Goal: Information Seeking & Learning: Learn about a topic

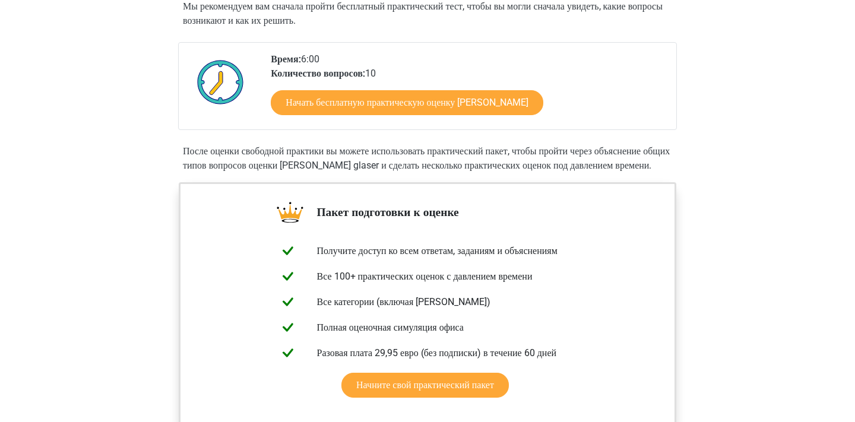
scroll to position [249, 0]
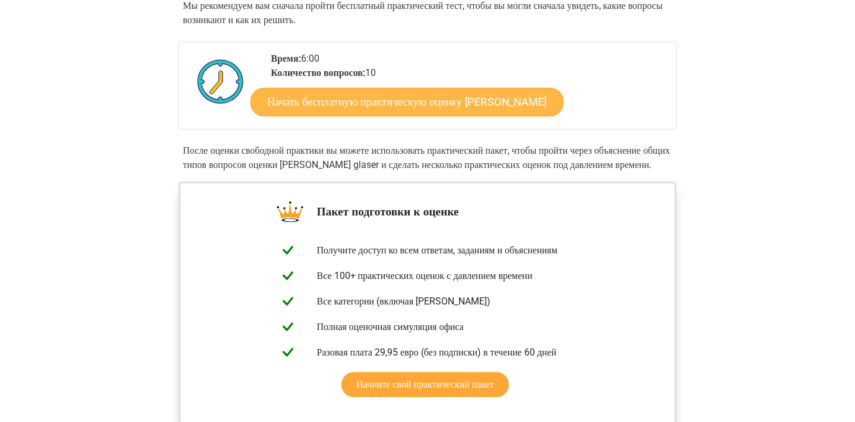
click at [506, 99] on link "Начать бесплатную практическую оценку Watson Glaser" at bounding box center [408, 102] width 314 height 29
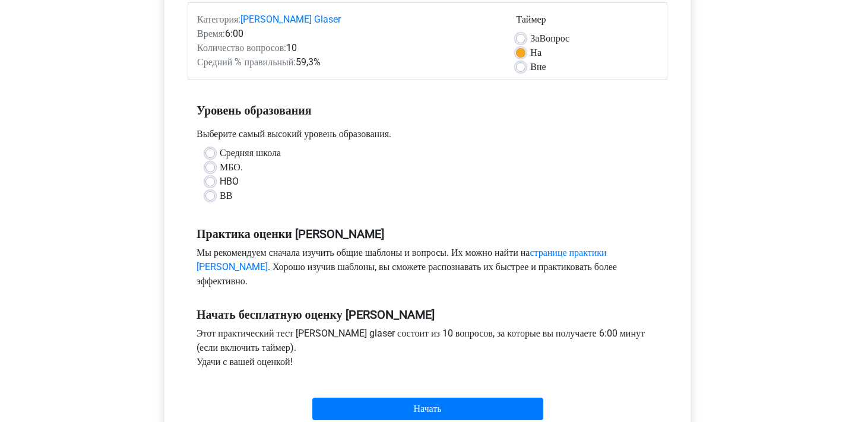
scroll to position [170, 0]
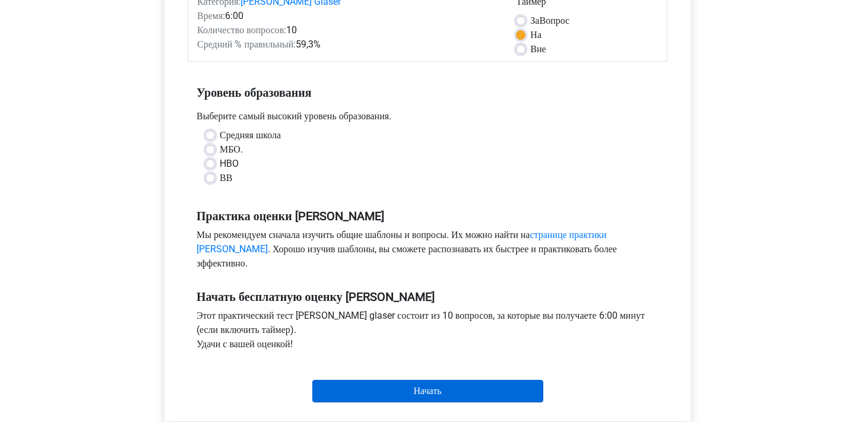
click at [422, 397] on input "Start" at bounding box center [427, 391] width 231 height 23
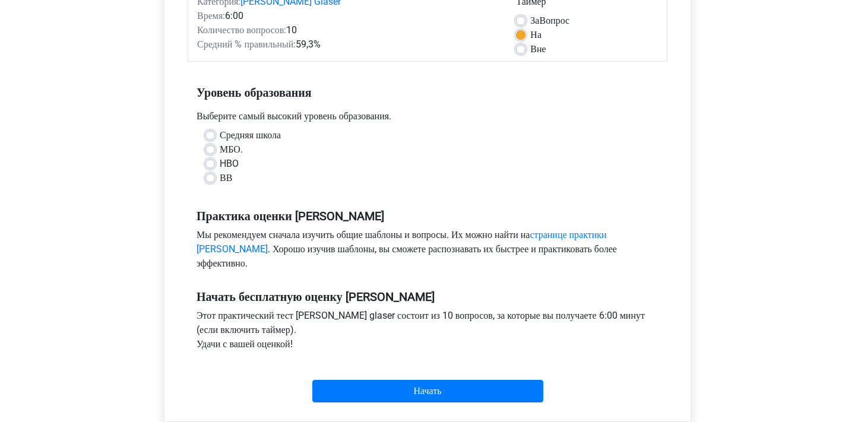
click at [220, 150] on label "МБО." at bounding box center [231, 150] width 23 height 14
click at [211, 150] on input "МБО." at bounding box center [211, 149] width 10 height 12
radio input "true"
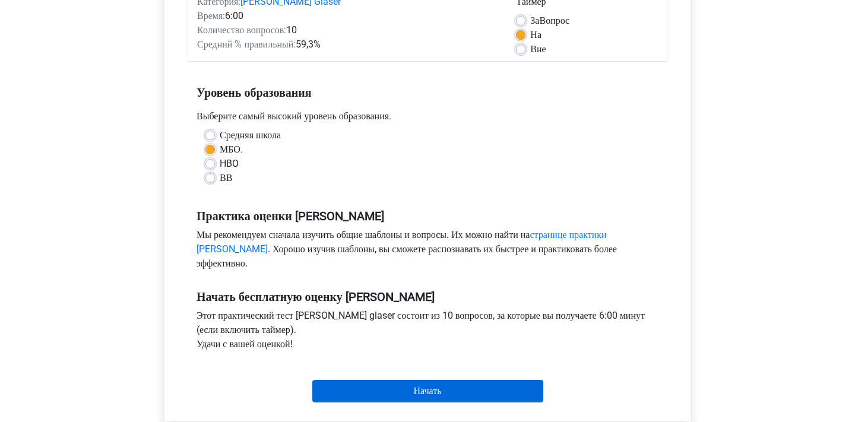
click at [399, 395] on input "Start" at bounding box center [427, 391] width 231 height 23
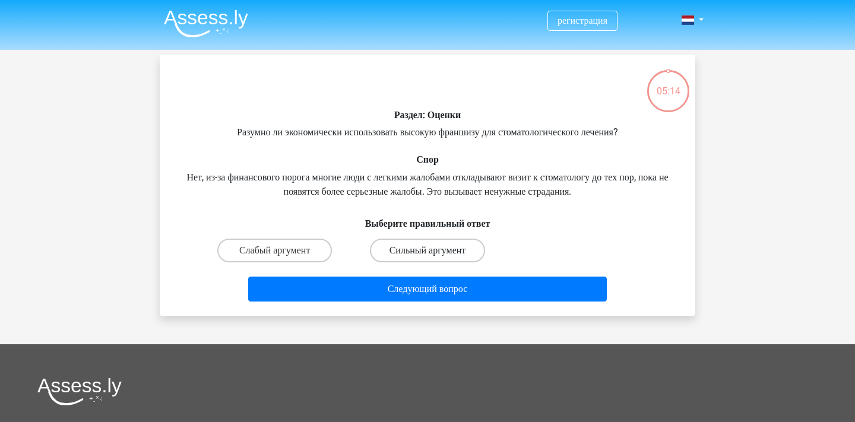
click at [426, 251] on label "Сильный аргумент" at bounding box center [427, 251] width 115 height 24
click at [428, 251] on input "Сильный аргумент" at bounding box center [432, 255] width 8 height 8
radio input "true"
click at [706, 239] on div "05:07 Vraag 1 van de 10 Categorie: watson glaser set 1 Раздел: Оценки Спор Выбе…" at bounding box center [428, 185] width 564 height 261
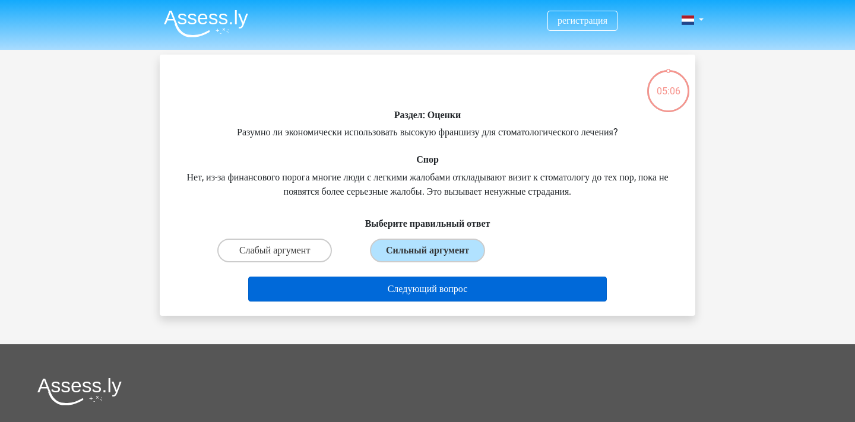
click at [560, 282] on button "Следующий вопрос" at bounding box center [427, 289] width 359 height 25
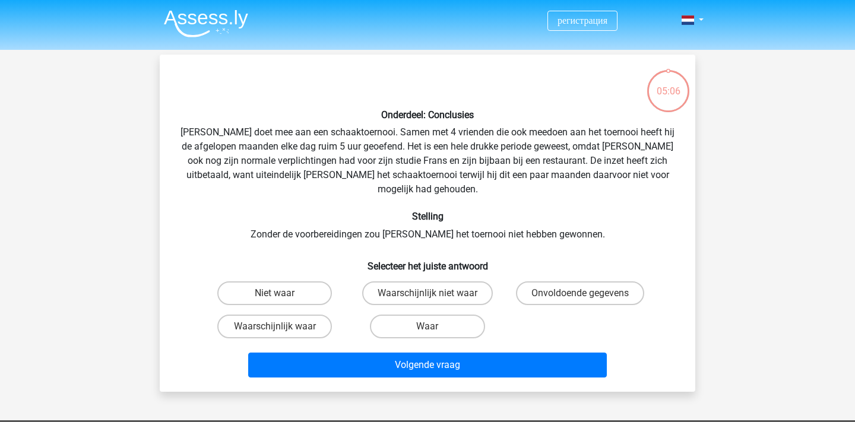
scroll to position [55, 0]
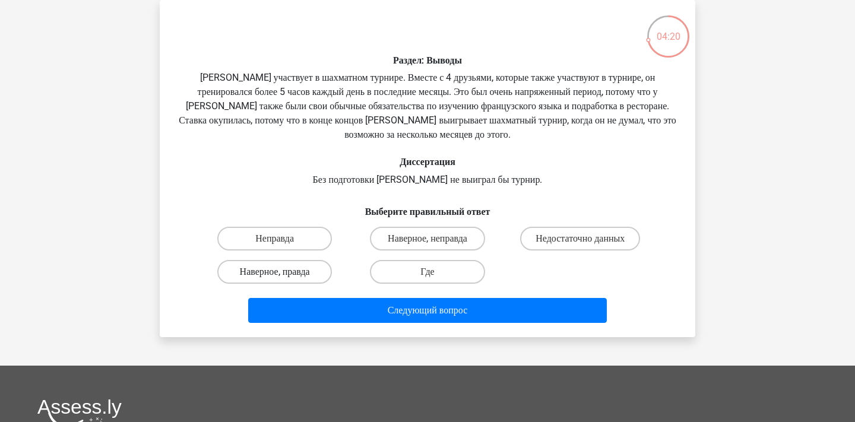
click at [299, 267] on label "Наверное, правда" at bounding box center [274, 272] width 115 height 24
click at [283, 272] on input "Наверное, правда" at bounding box center [279, 276] width 8 height 8
radio input "true"
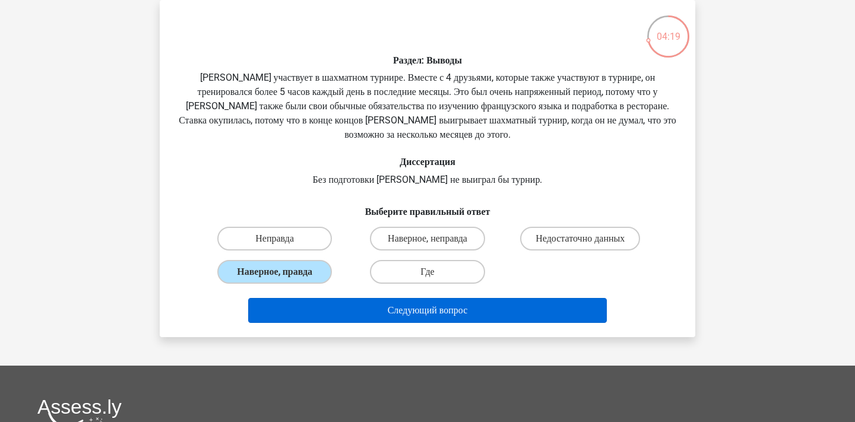
click at [395, 309] on button "Следующий вопрос" at bounding box center [427, 310] width 359 height 25
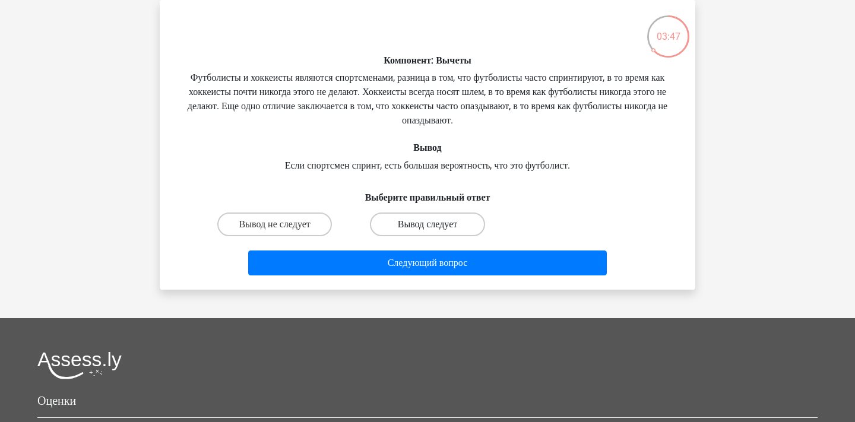
click at [436, 218] on label "Вывод следует" at bounding box center [427, 225] width 115 height 24
click at [435, 225] on input "Вывод следует" at bounding box center [432, 229] width 8 height 8
radio input "true"
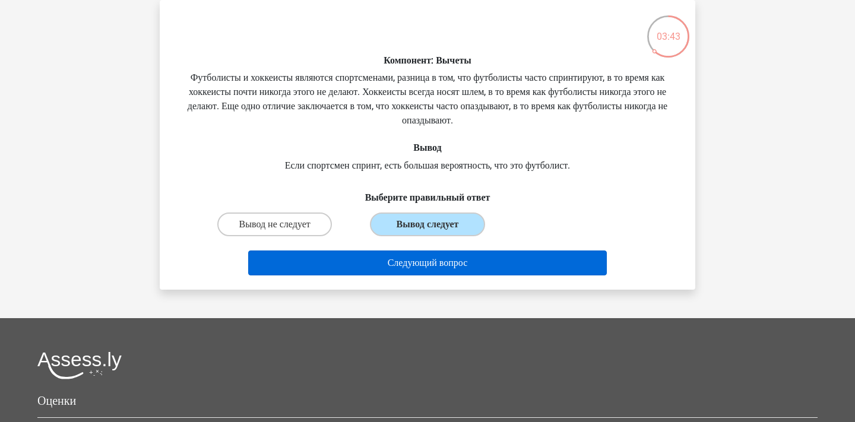
click at [438, 269] on button "Следующий вопрос" at bounding box center [427, 263] width 359 height 25
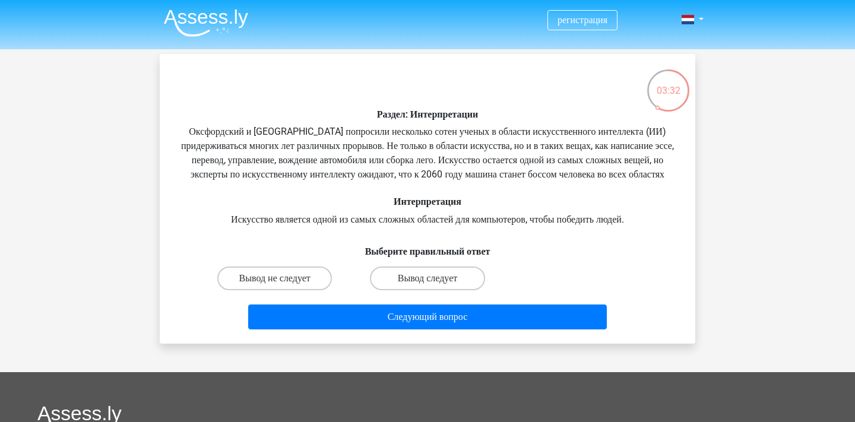
scroll to position [0, 0]
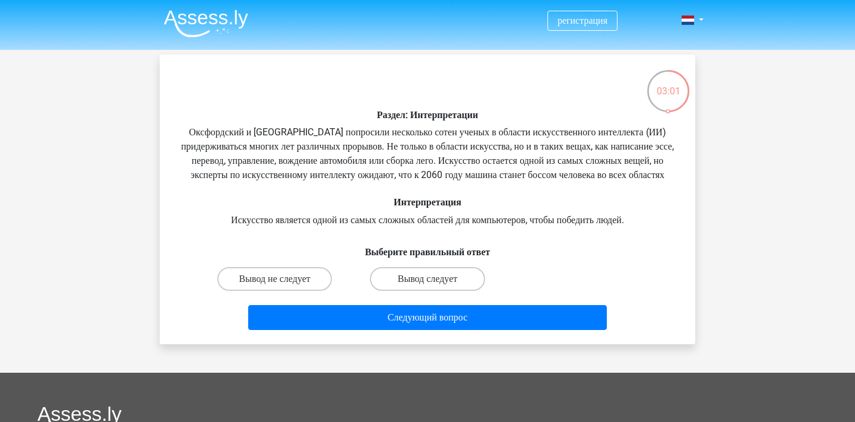
click at [429, 287] on input "Вывод следует" at bounding box center [432, 283] width 8 height 8
radio input "true"
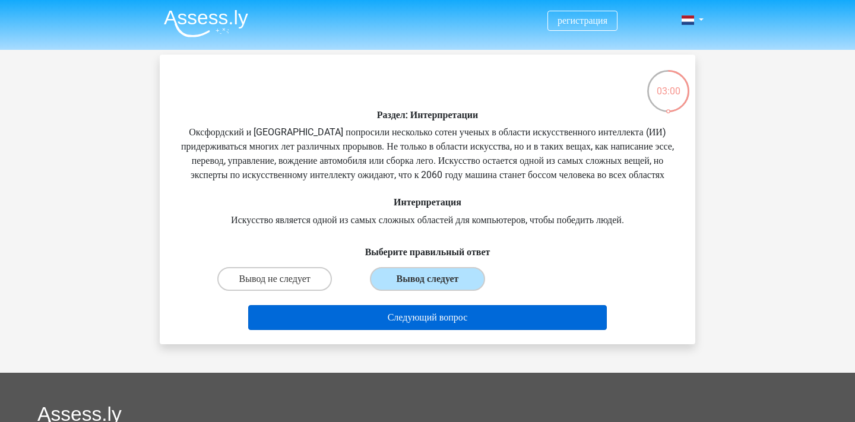
click at [433, 330] on button "Следующий вопрос" at bounding box center [427, 317] width 359 height 25
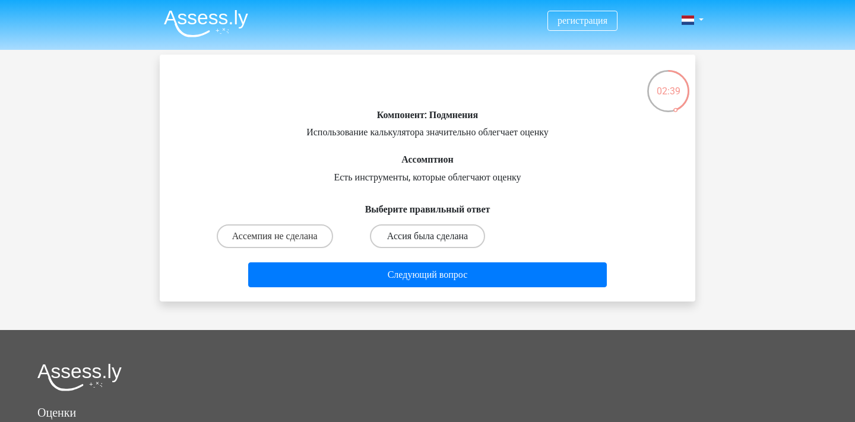
click at [449, 238] on label "Ассия была сделана" at bounding box center [427, 237] width 115 height 24
click at [435, 238] on input "Ассия была сделана" at bounding box center [432, 240] width 8 height 8
radio input "true"
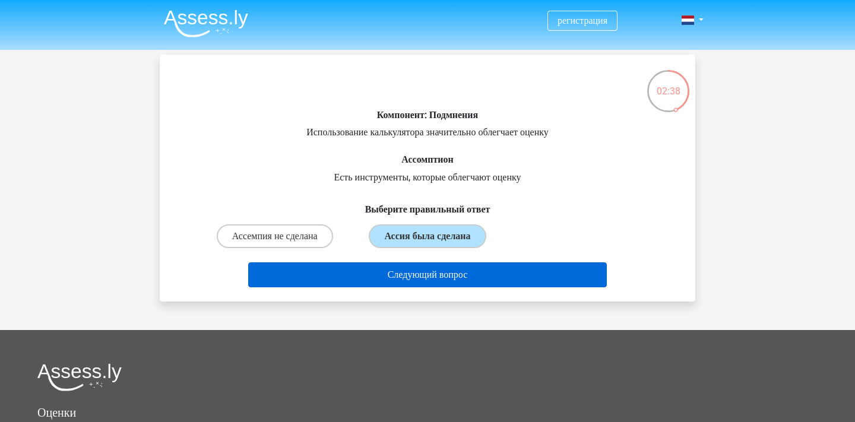
click at [449, 276] on button "Следующий вопрос" at bounding box center [427, 275] width 359 height 25
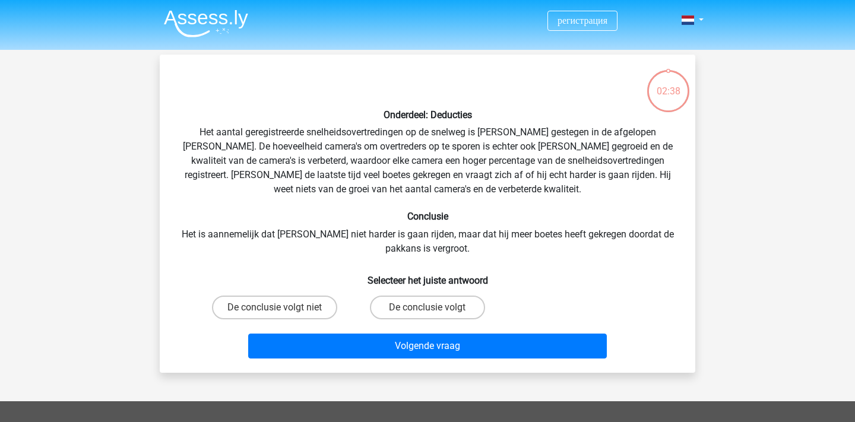
scroll to position [55, 0]
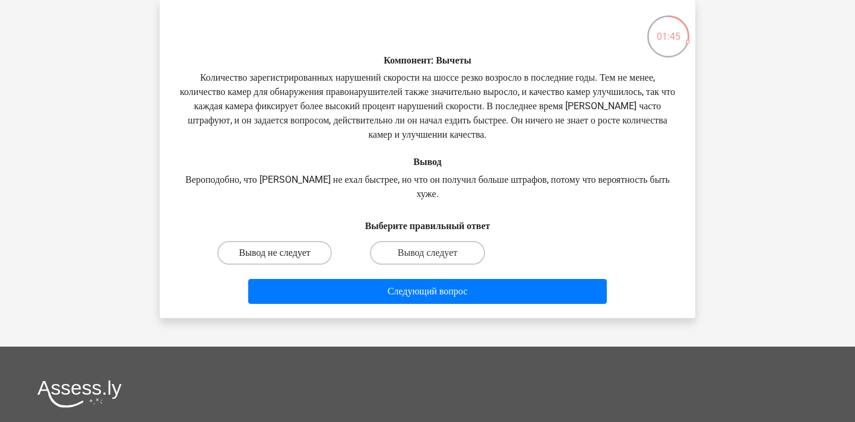
click at [302, 254] on label "Вывод не следует" at bounding box center [274, 253] width 115 height 24
click at [283, 254] on input "Вывод не следует" at bounding box center [279, 257] width 8 height 8
radio input "true"
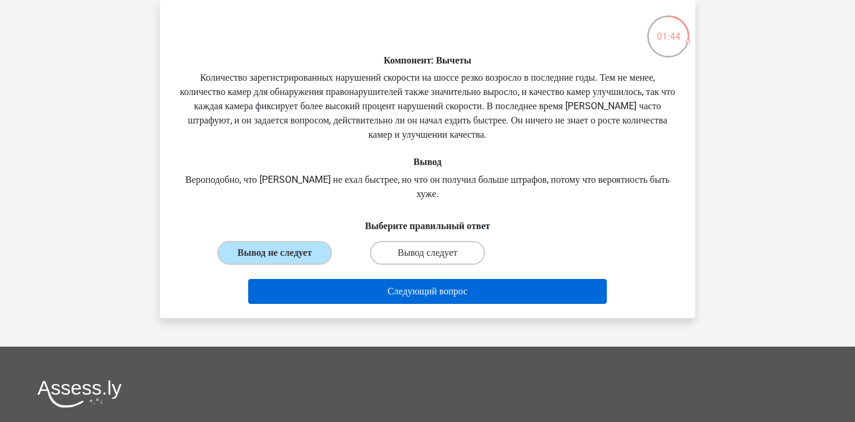
click at [390, 289] on button "Следующий вопрос" at bounding box center [427, 291] width 359 height 25
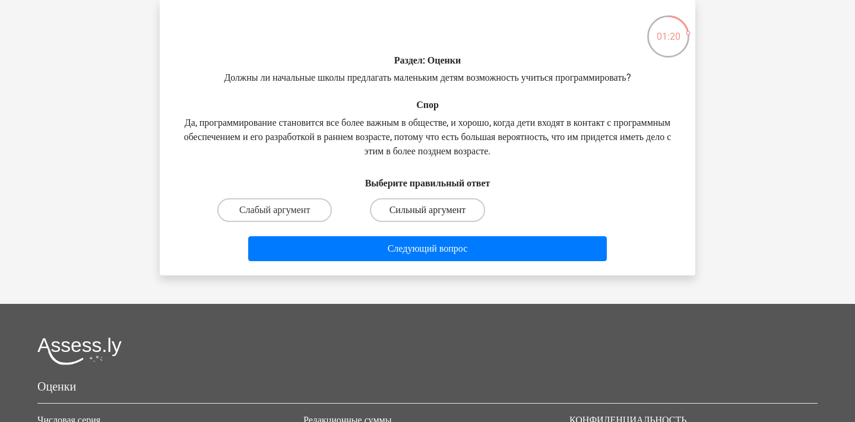
click at [424, 209] on label "Сильный аргумент" at bounding box center [427, 210] width 115 height 24
click at [428, 210] on input "Сильный аргумент" at bounding box center [432, 214] width 8 height 8
radio input "true"
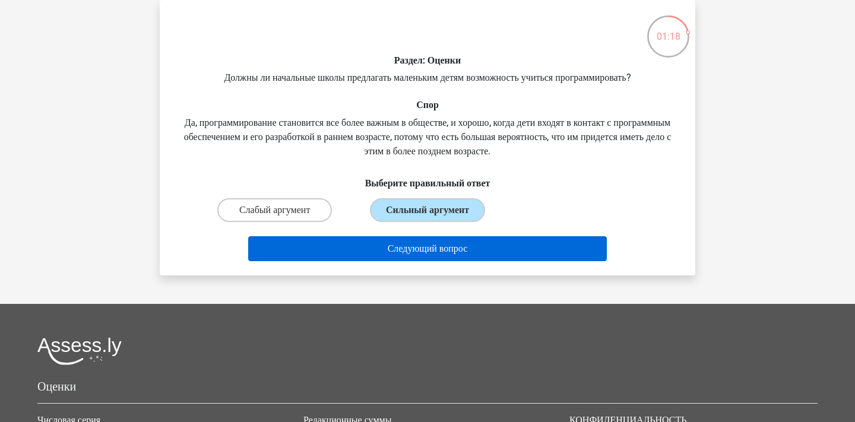
click at [415, 254] on button "Следующий вопрос" at bounding box center [427, 248] width 359 height 25
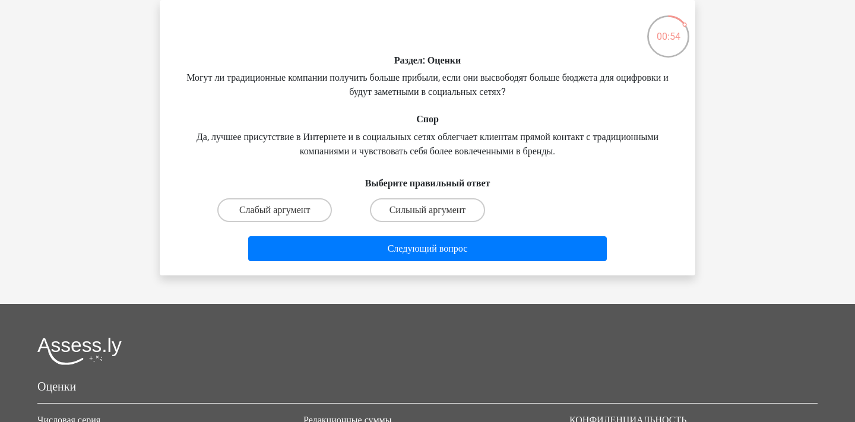
click at [430, 213] on input "Сильный аргумент" at bounding box center [432, 214] width 8 height 8
radio input "true"
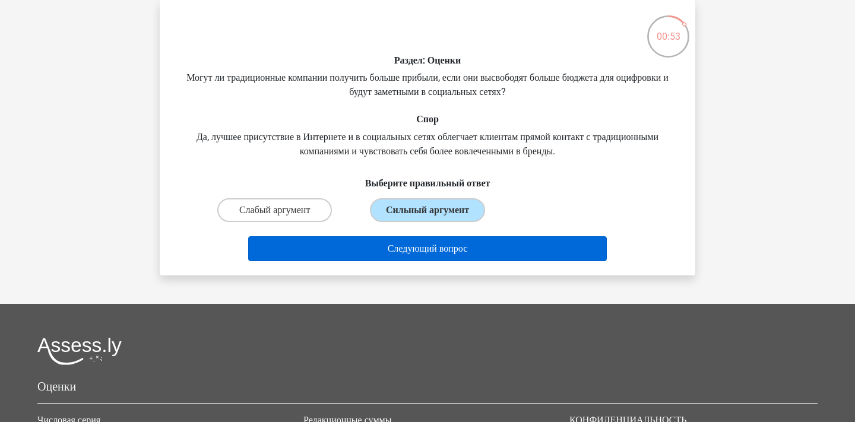
click at [421, 250] on button "Следующий вопрос" at bounding box center [427, 248] width 359 height 25
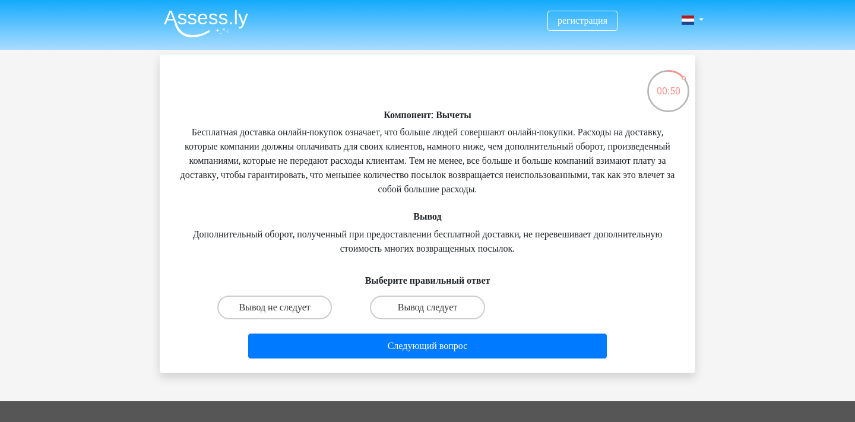
scroll to position [0, 0]
click at [273, 309] on label "Вывод не следует" at bounding box center [274, 308] width 115 height 24
click at [275, 309] on input "Вывод не следует" at bounding box center [279, 312] width 8 height 8
radio input "true"
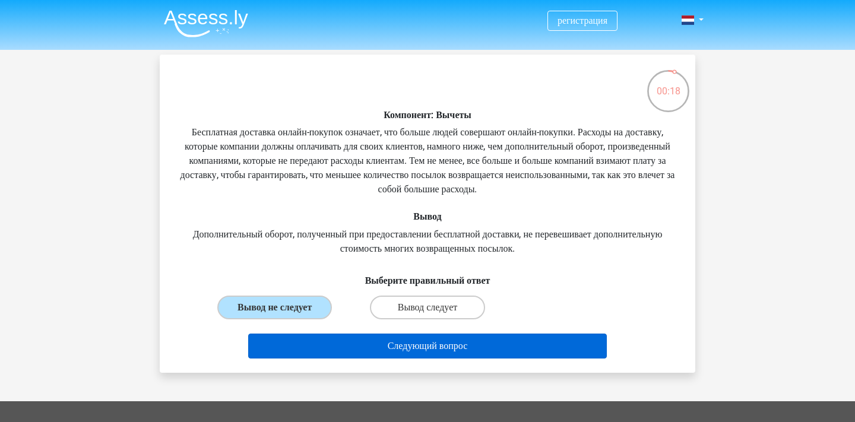
click at [380, 344] on button "Следующий вопрос" at bounding box center [427, 346] width 359 height 25
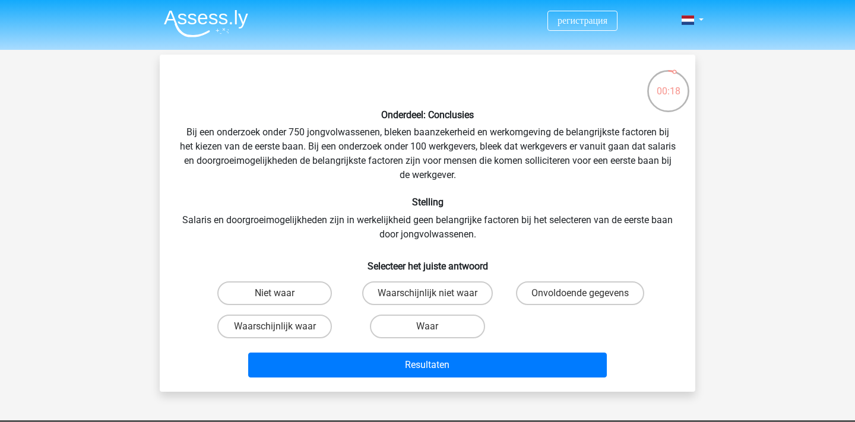
scroll to position [55, 0]
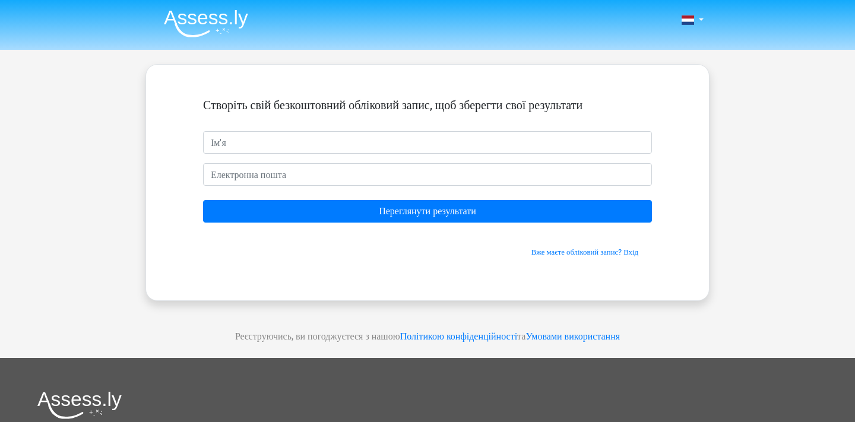
type input "щ"
type input "Щ"
type input "О"
type input "J"
type input "j"
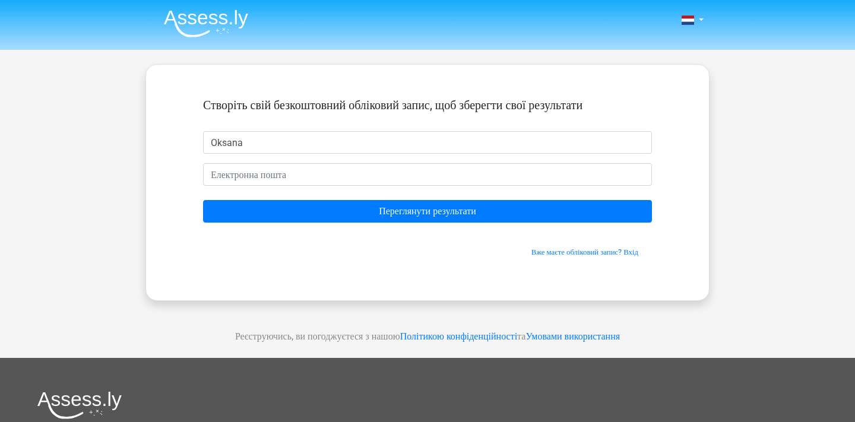
type input "Oksana"
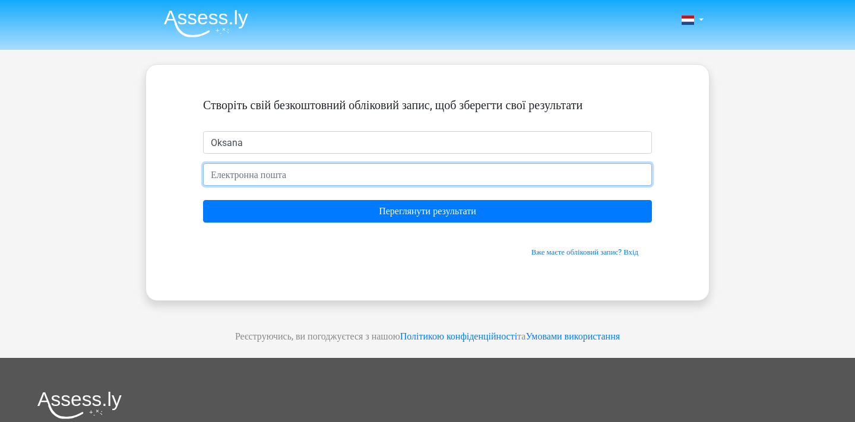
type input "[EMAIL_ADDRESS][DOMAIN_NAME]"
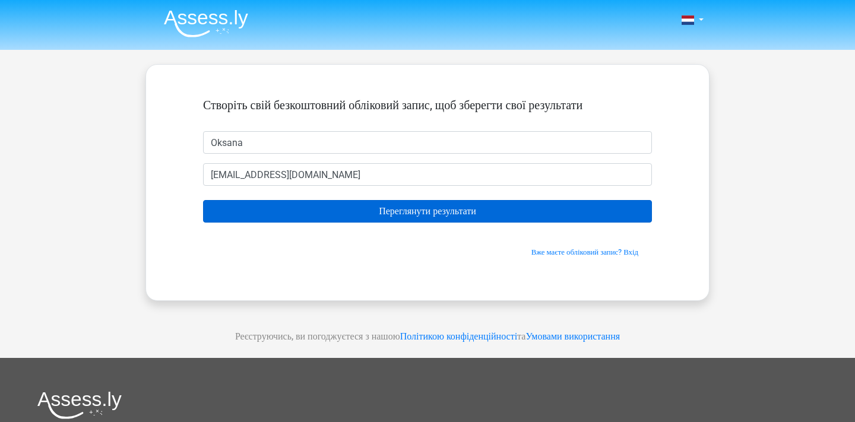
click at [383, 209] on input "Resultaten bekijken" at bounding box center [427, 211] width 449 height 23
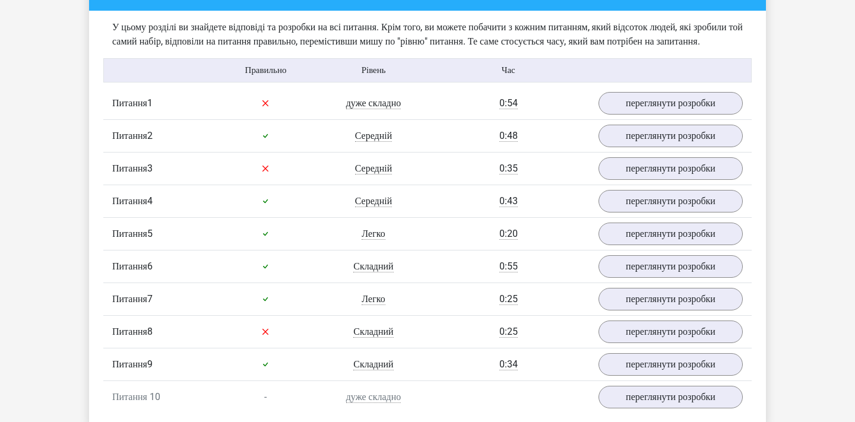
scroll to position [930, 0]
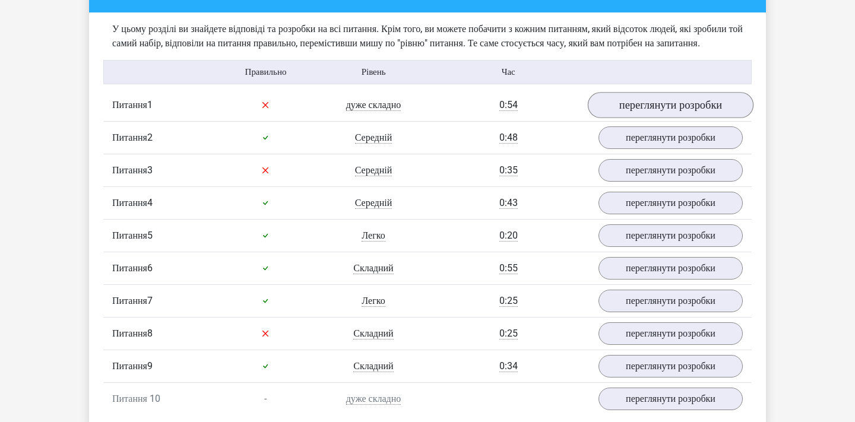
click at [640, 118] on link "переглянути розробки" at bounding box center [671, 105] width 166 height 26
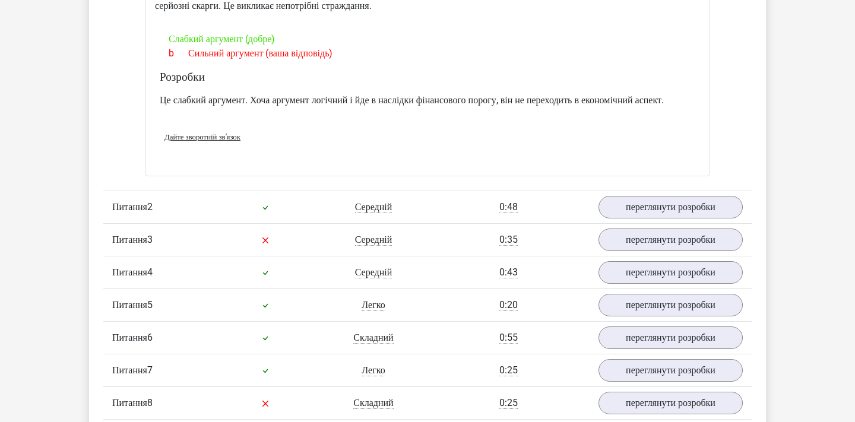
scroll to position [1176, 0]
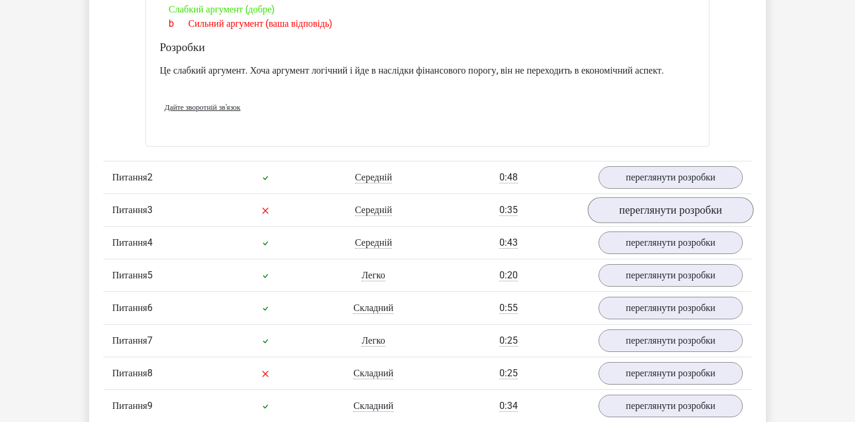
click at [643, 223] on link "переглянути розробки" at bounding box center [671, 210] width 166 height 26
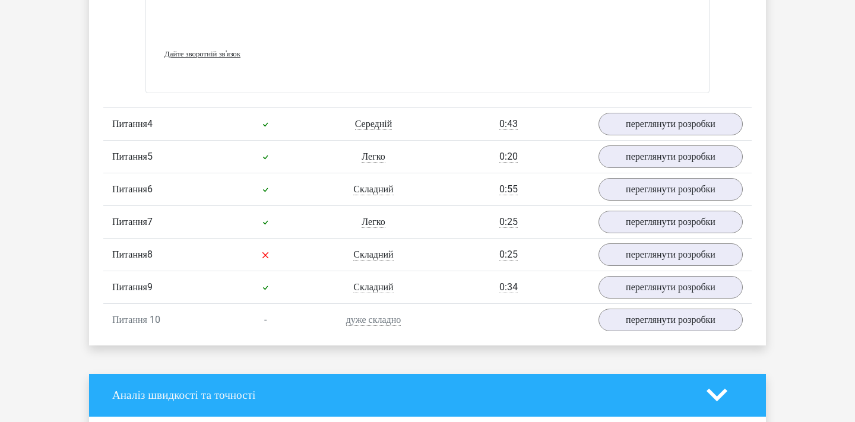
scroll to position [1942, 0]
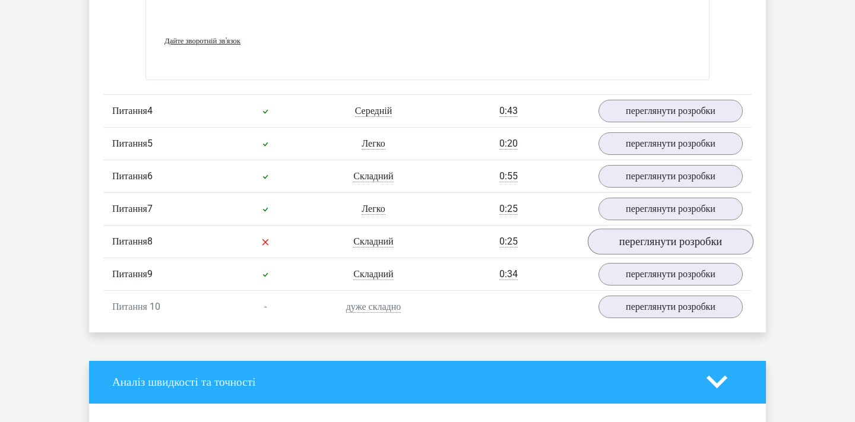
click at [647, 255] on link "переглянути розробки" at bounding box center [671, 242] width 166 height 26
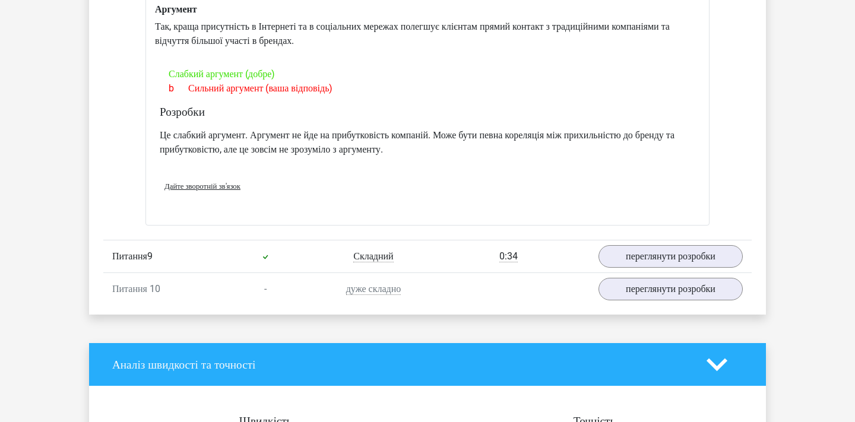
scroll to position [2299, 0]
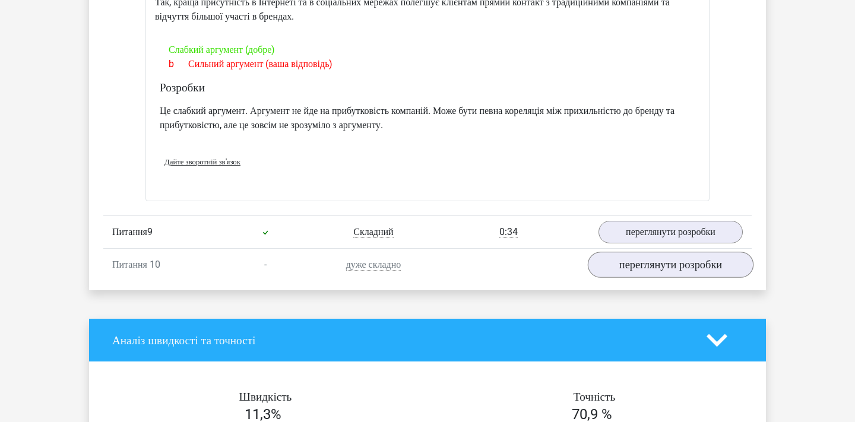
click at [633, 279] on link "переглянути розробки" at bounding box center [671, 265] width 166 height 26
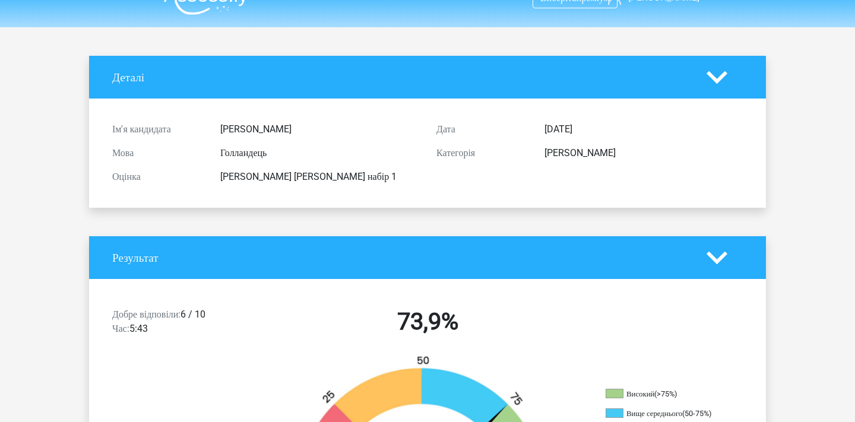
scroll to position [19, 0]
